Goal: Information Seeking & Learning: Learn about a topic

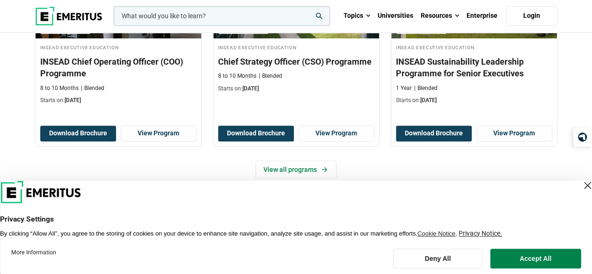
scroll to position [501, 0]
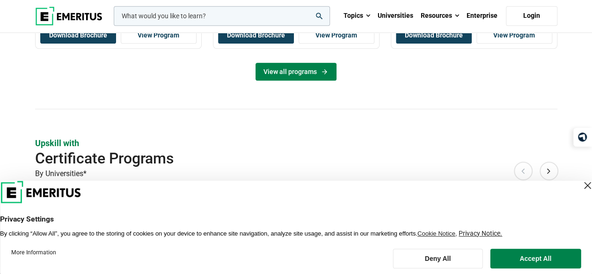
click at [305, 63] on link "View all programs" at bounding box center [295, 72] width 81 height 18
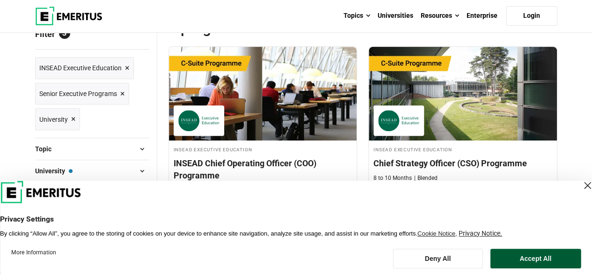
click at [566, 253] on button "Accept All" at bounding box center [535, 258] width 91 height 20
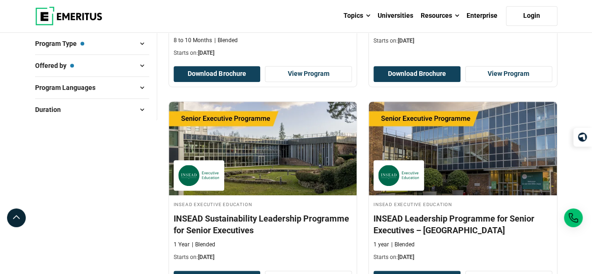
scroll to position [276, 0]
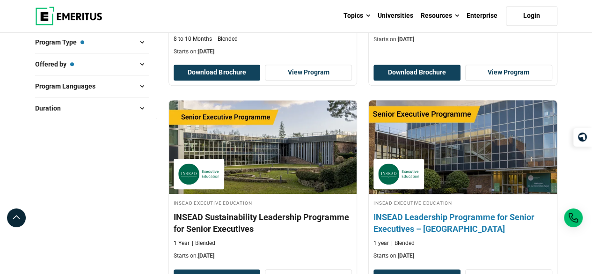
click at [426, 215] on h4 "INSEAD Leadership Programme for Senior Executives – [GEOGRAPHIC_DATA]" at bounding box center [462, 222] width 179 height 23
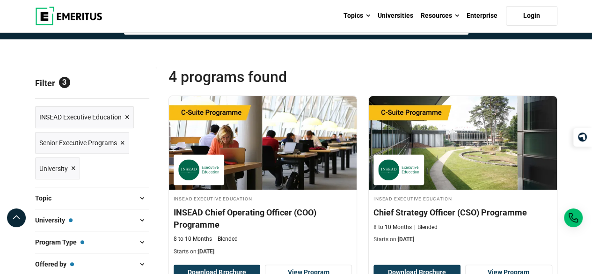
scroll to position [170, 0]
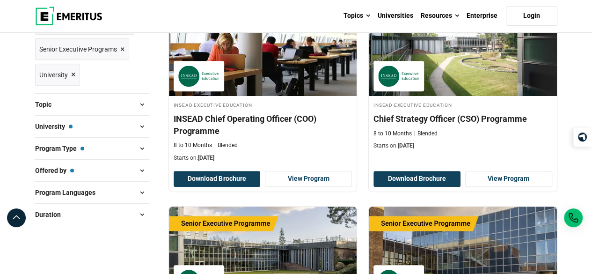
click at [125, 126] on button "University — INSEAD Executive Education" at bounding box center [92, 126] width 114 height 14
click at [144, 124] on span at bounding box center [142, 126] width 14 height 14
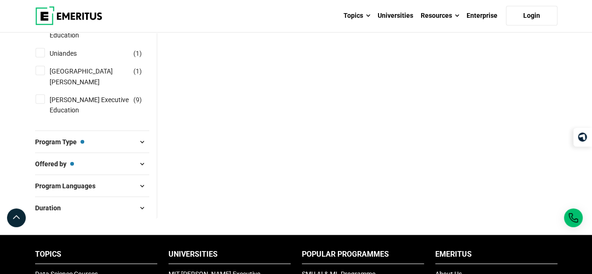
scroll to position [973, 0]
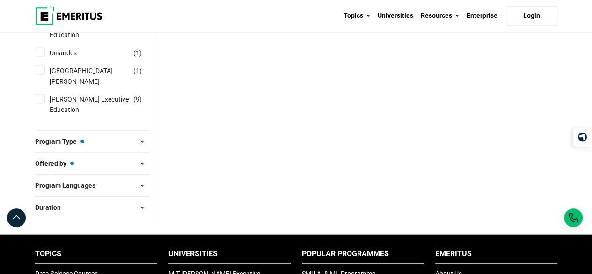
click at [96, 134] on button "Program Type — Senior Executive Programs" at bounding box center [92, 141] width 114 height 14
click at [141, 134] on span at bounding box center [142, 141] width 14 height 14
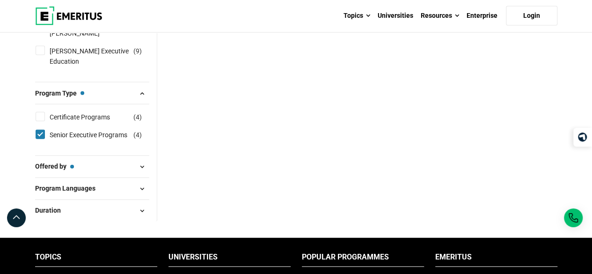
scroll to position [1022, 0]
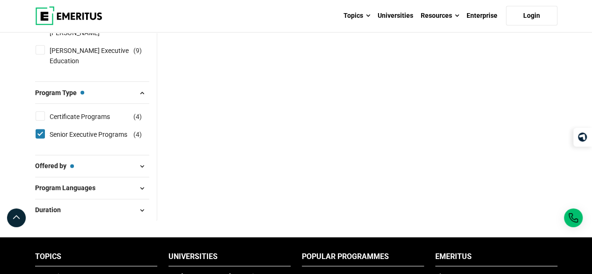
click at [41, 129] on input "Senior Executive Programs ( 4 )" at bounding box center [40, 133] width 9 height 9
checkbox input "false"
click at [37, 111] on input "Certificate Programs ( 4 )" at bounding box center [40, 115] width 9 height 9
checkbox input "true"
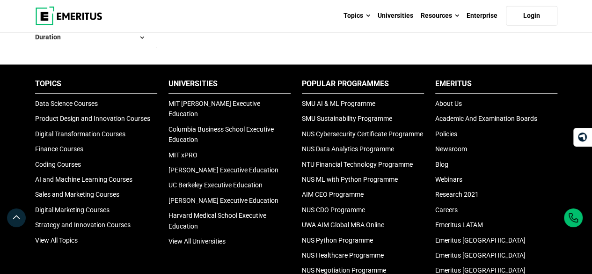
scroll to position [922, 0]
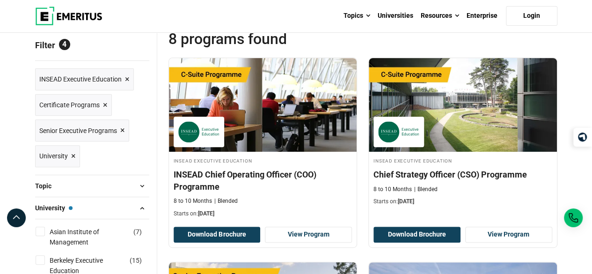
scroll to position [113, 0]
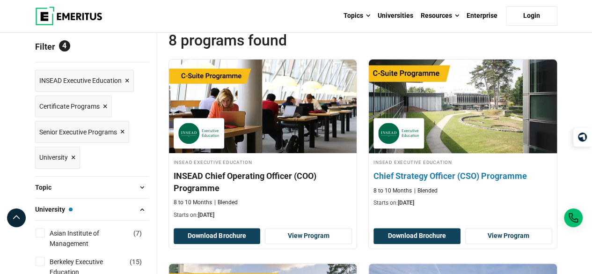
click at [454, 191] on div "8 to 10 Months Blended" at bounding box center [462, 191] width 179 height 8
